Goal: Transaction & Acquisition: Purchase product/service

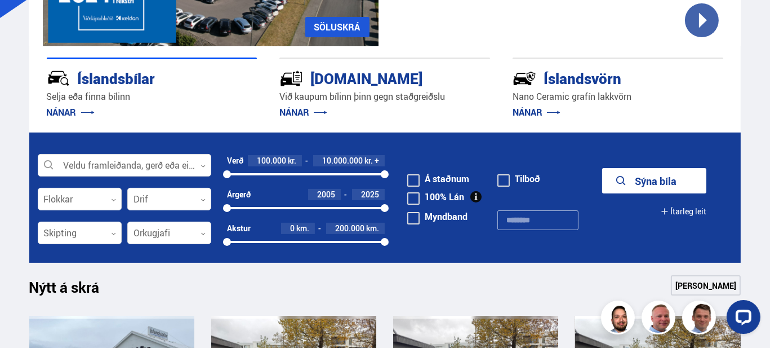
scroll to position [225, 0]
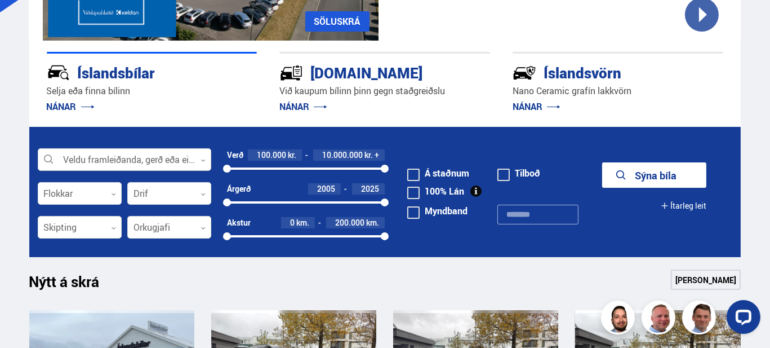
click at [188, 157] on div at bounding box center [124, 160] width 173 height 23
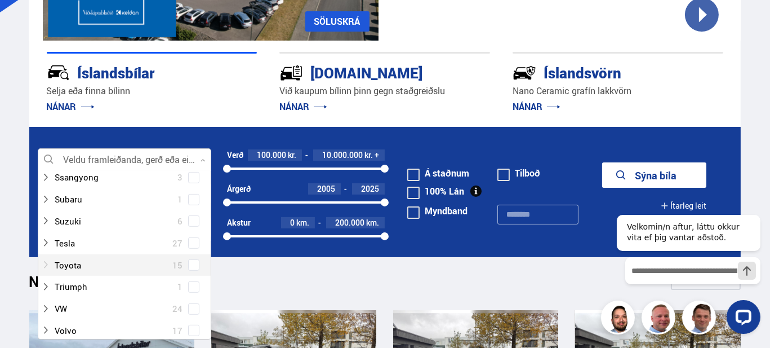
scroll to position [845, 0]
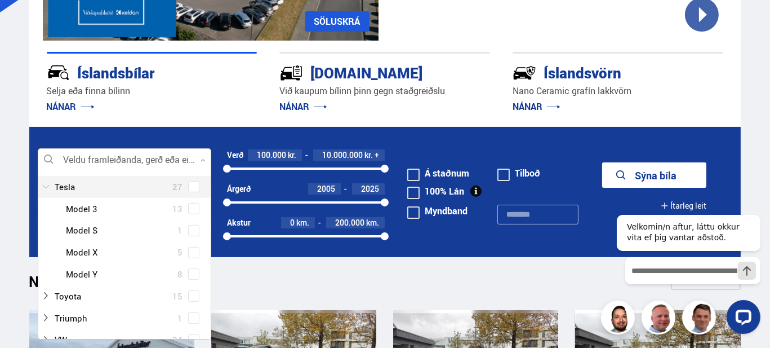
click at [66, 182] on div at bounding box center [113, 187] width 144 height 16
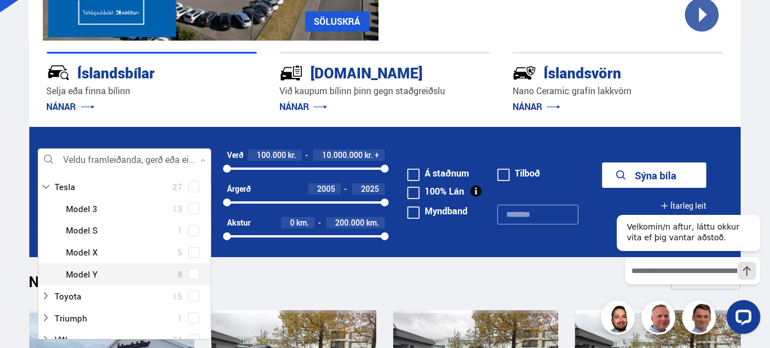
click at [97, 271] on div at bounding box center [136, 274] width 144 height 16
click at [193, 276] on span at bounding box center [193, 273] width 11 height 11
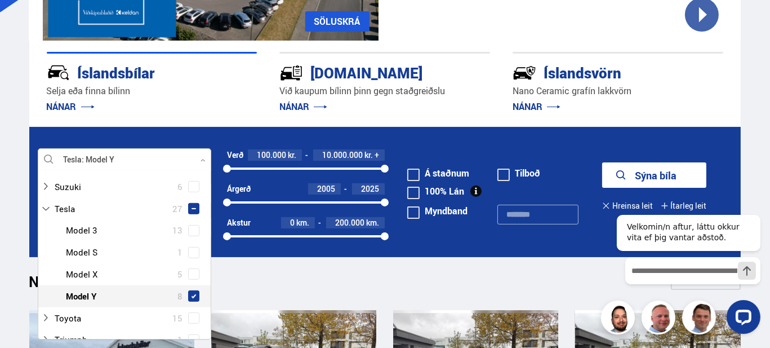
scroll to position [867, 0]
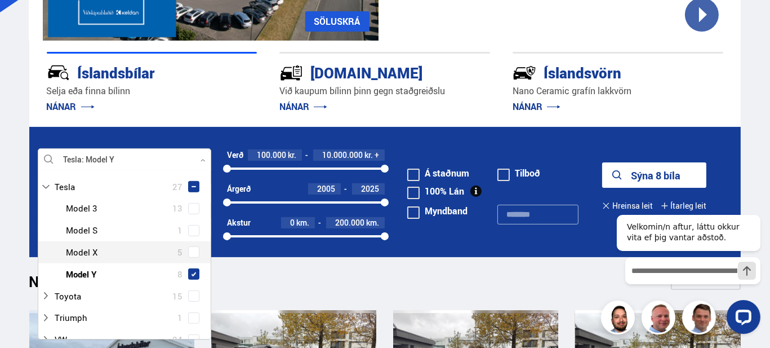
click at [649, 171] on button "Sýna 8 bíla" at bounding box center [654, 174] width 104 height 25
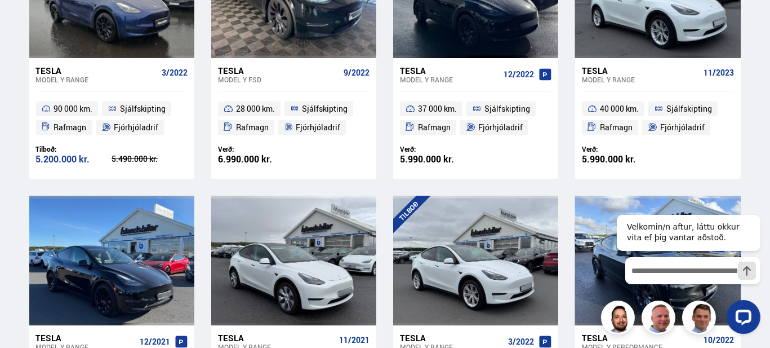
scroll to position [282, 0]
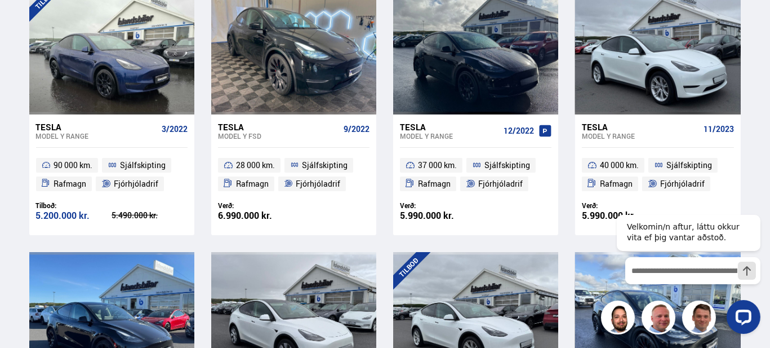
click at [415, 123] on div "Tesla" at bounding box center [449, 127] width 99 height 10
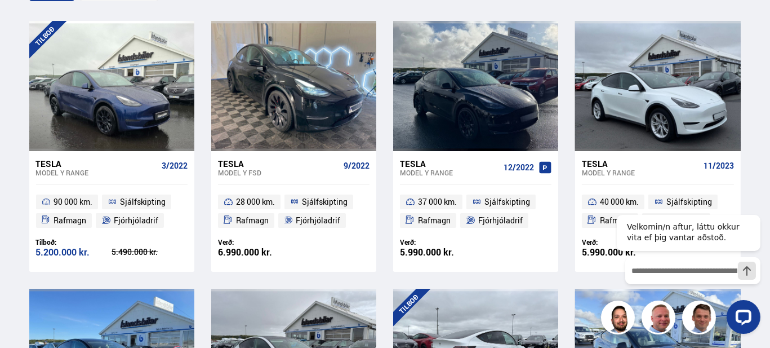
scroll to position [233, 0]
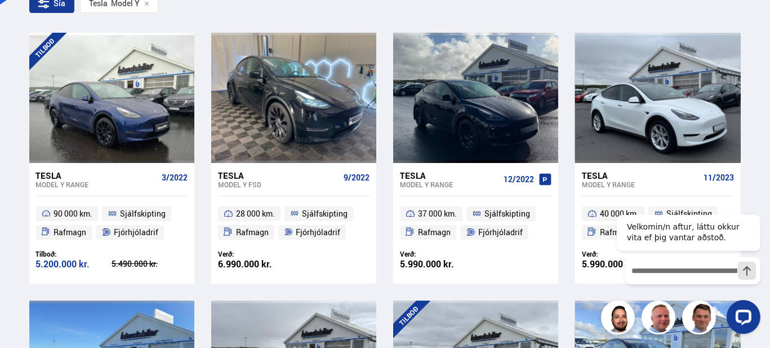
click at [598, 172] on div "Tesla" at bounding box center [640, 175] width 117 height 10
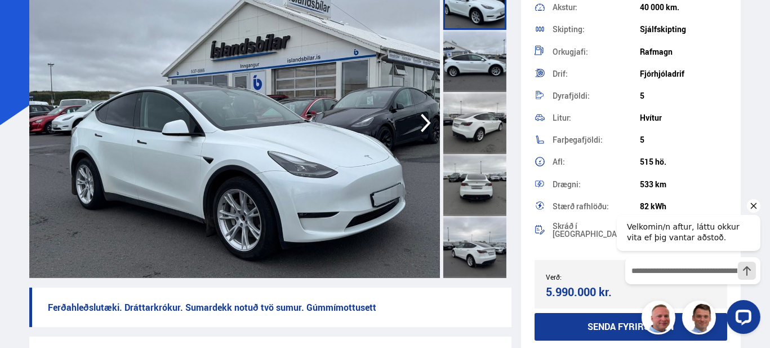
scroll to position [169, 0]
